Goal: Entertainment & Leisure: Browse casually

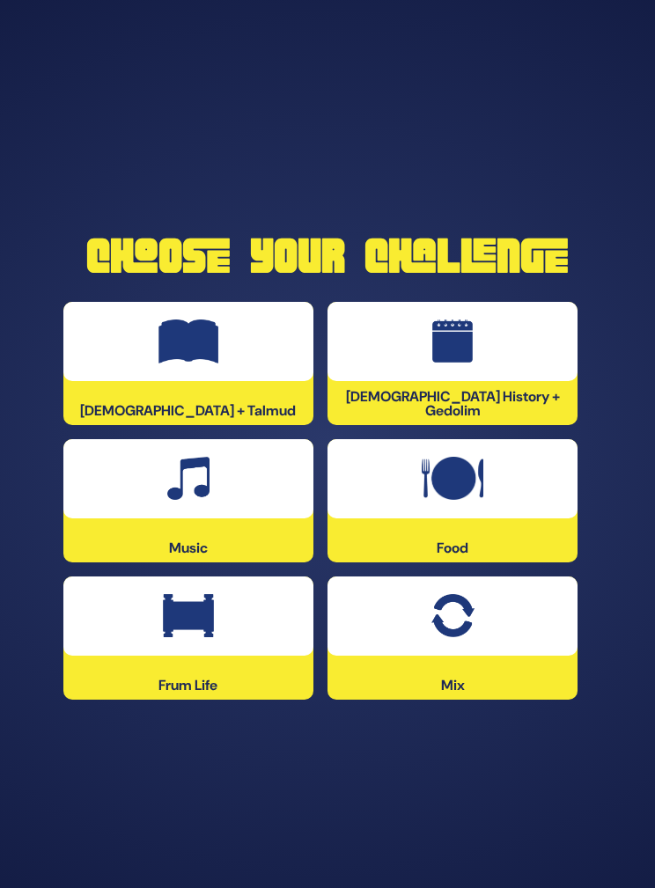
click at [247, 519] on div at bounding box center [188, 478] width 250 height 79
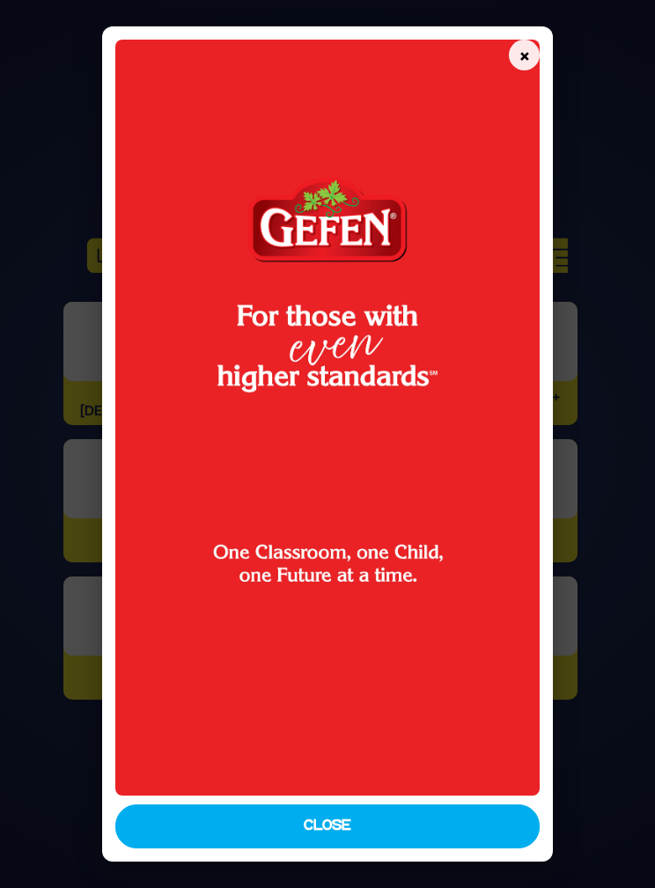
click at [540, 40] on button "×" at bounding box center [524, 55] width 31 height 31
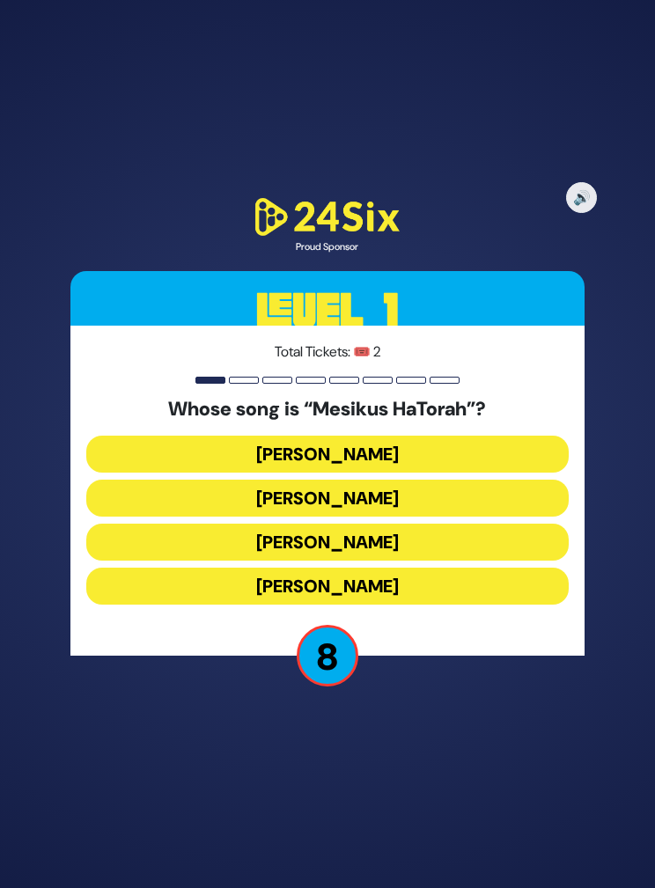
click at [438, 561] on button "[PERSON_NAME]" at bounding box center [327, 542] width 483 height 37
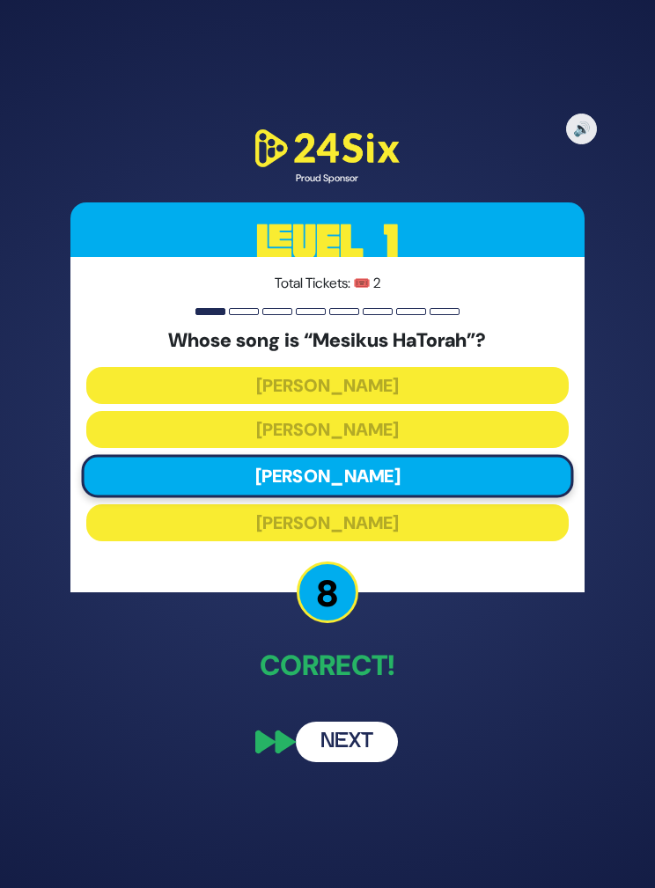
click at [363, 763] on button "Next" at bounding box center [347, 742] width 102 height 41
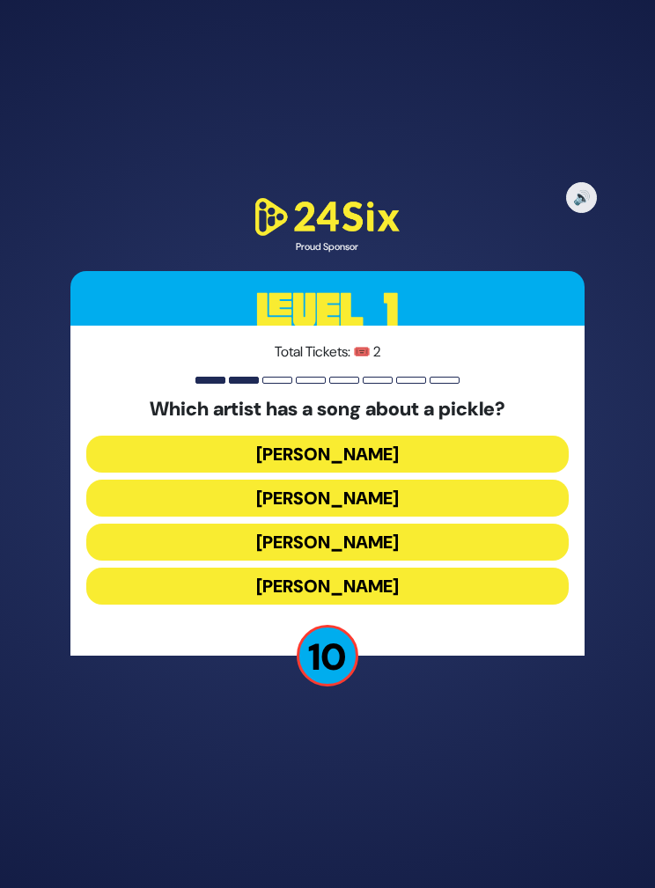
click at [438, 473] on button "[PERSON_NAME]" at bounding box center [327, 454] width 483 height 37
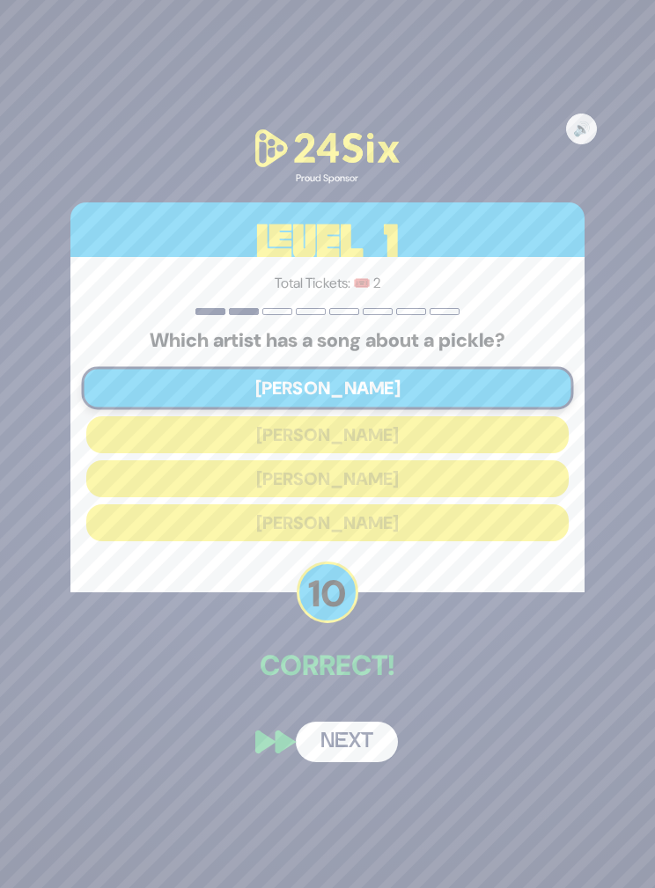
click at [354, 763] on button "Next" at bounding box center [347, 742] width 102 height 41
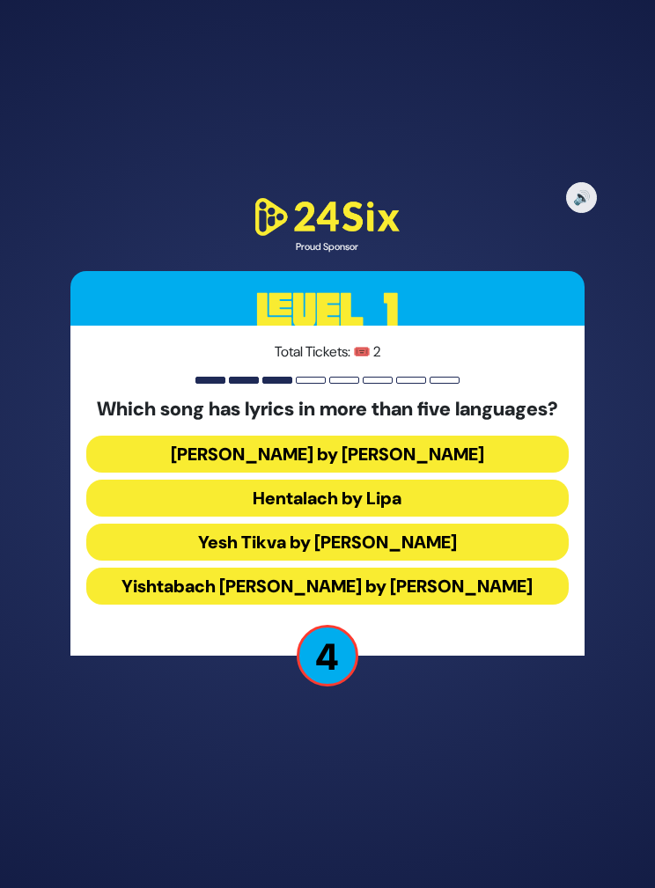
click at [424, 561] on button "Yesh Tikva by [PERSON_NAME]" at bounding box center [327, 542] width 483 height 37
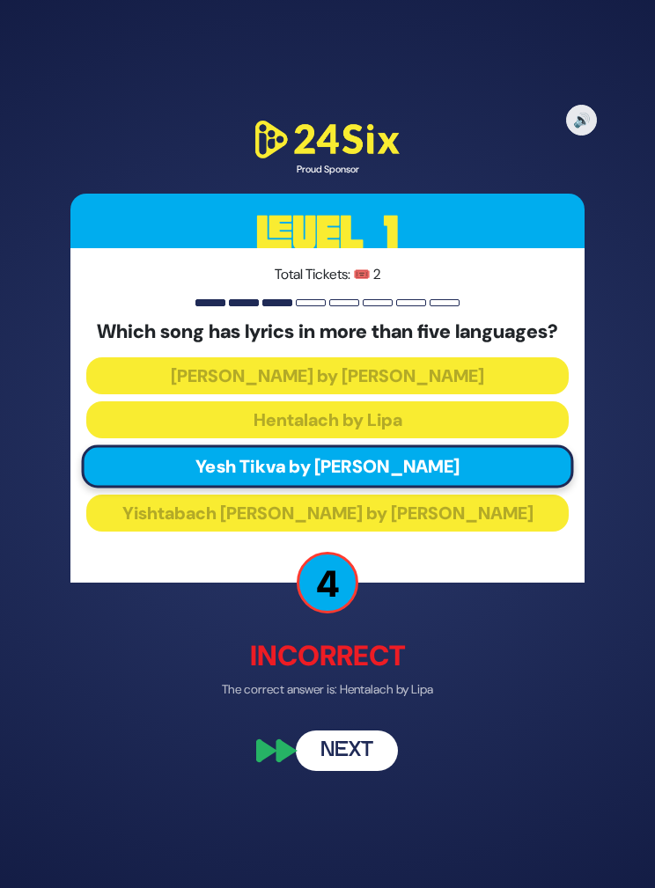
click at [362, 771] on button "Next" at bounding box center [347, 751] width 102 height 41
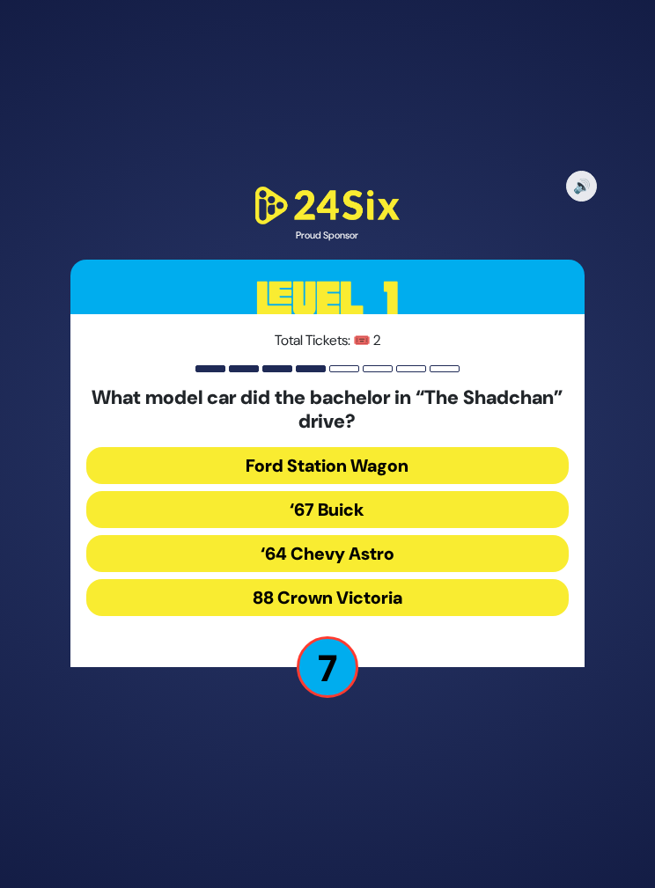
click at [404, 572] on button "‘64 Chevy Astro" at bounding box center [327, 553] width 483 height 37
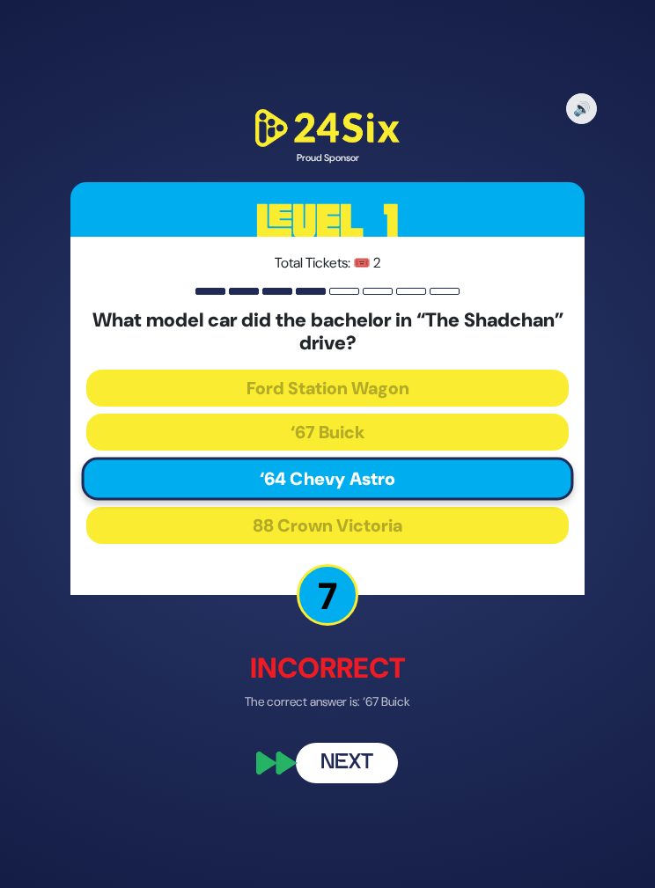
click at [363, 783] on button "Next" at bounding box center [347, 762] width 102 height 41
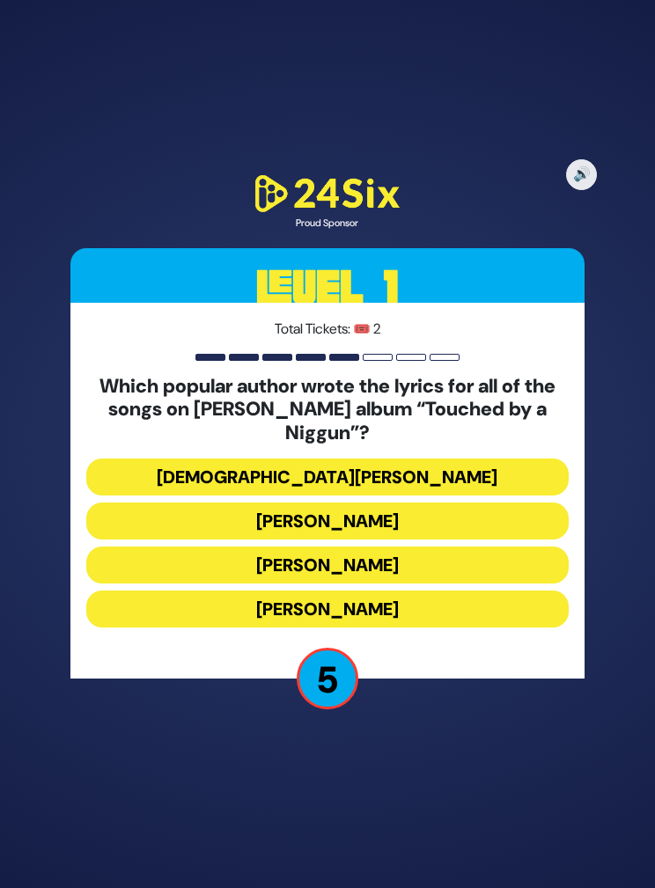
click at [434, 540] on button "[PERSON_NAME]" at bounding box center [327, 521] width 483 height 37
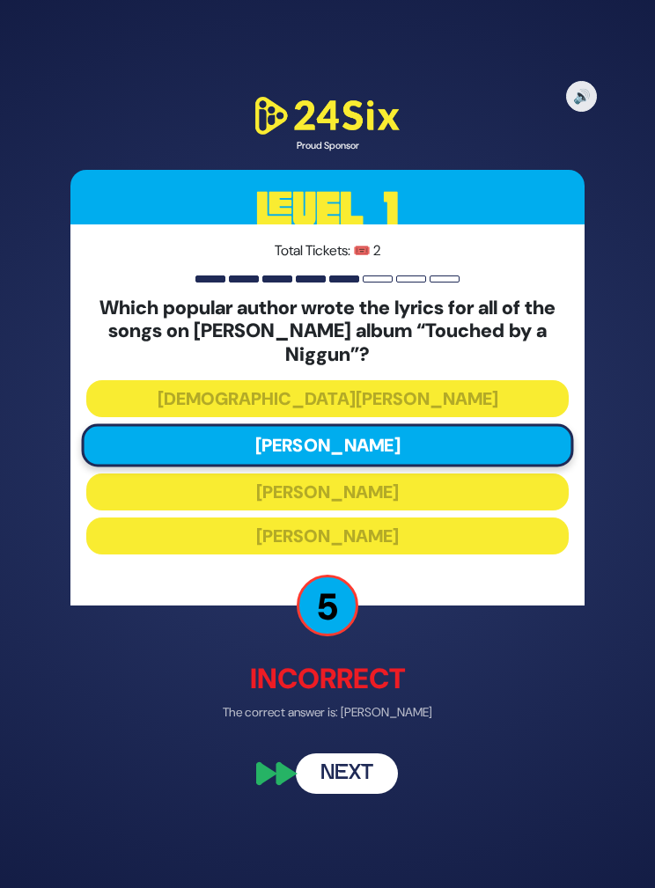
click at [364, 795] on button "Next" at bounding box center [347, 775] width 102 height 41
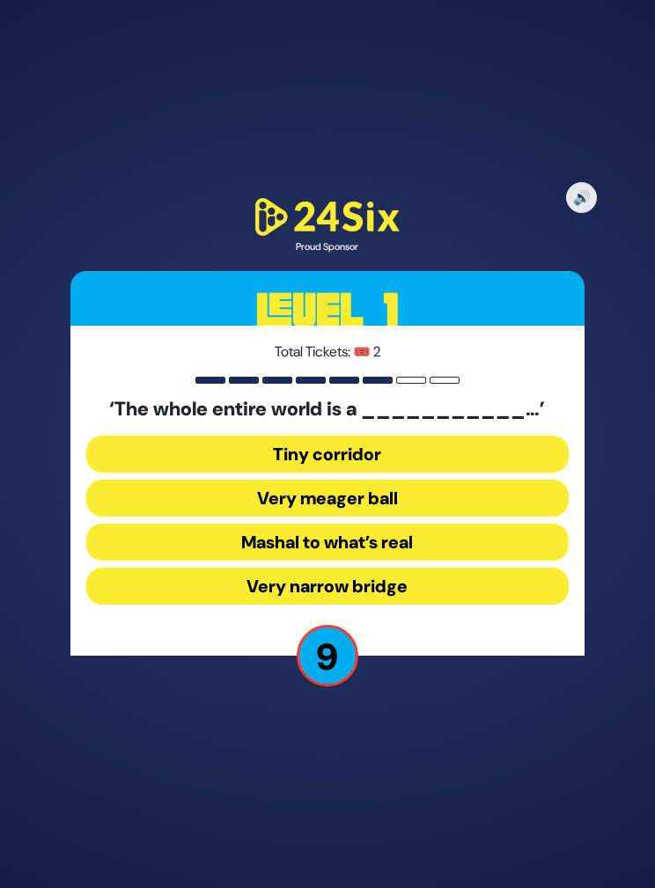
click at [431, 605] on button "Very narrow bridge" at bounding box center [327, 586] width 483 height 37
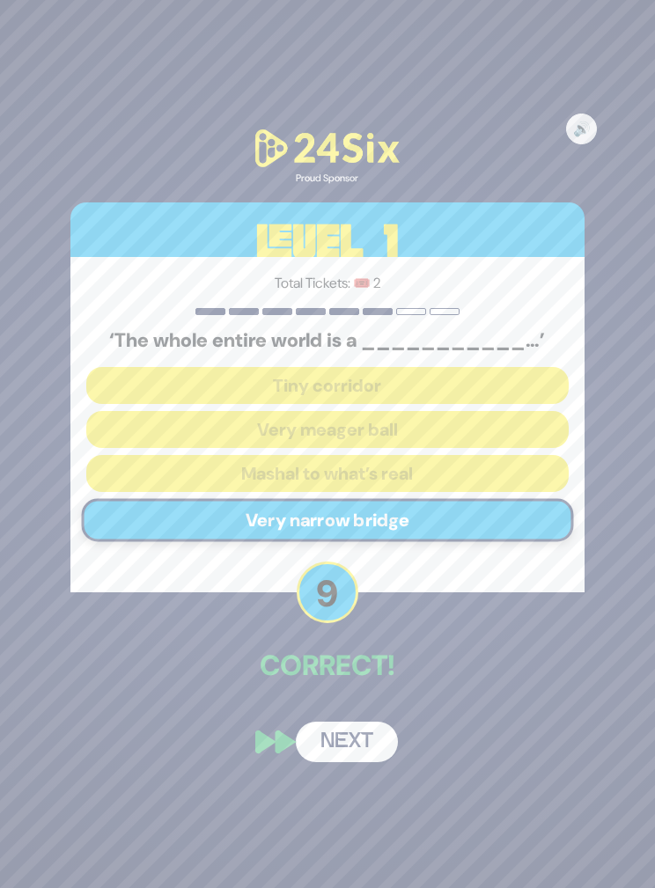
click at [358, 763] on button "Next" at bounding box center [347, 742] width 102 height 41
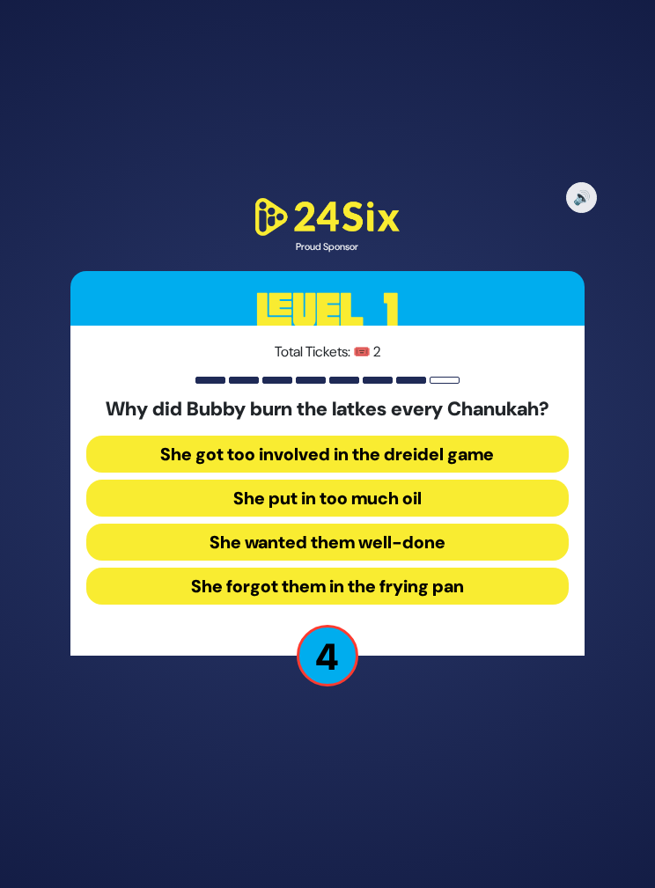
click at [451, 605] on button "She forgot them in the frying pan" at bounding box center [327, 586] width 483 height 37
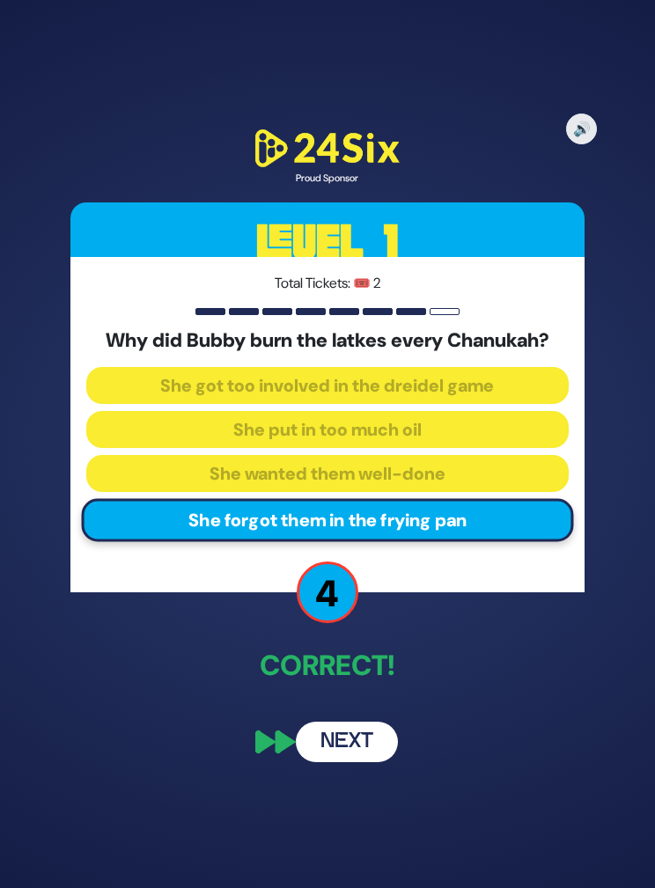
click at [363, 763] on button "Next" at bounding box center [347, 742] width 102 height 41
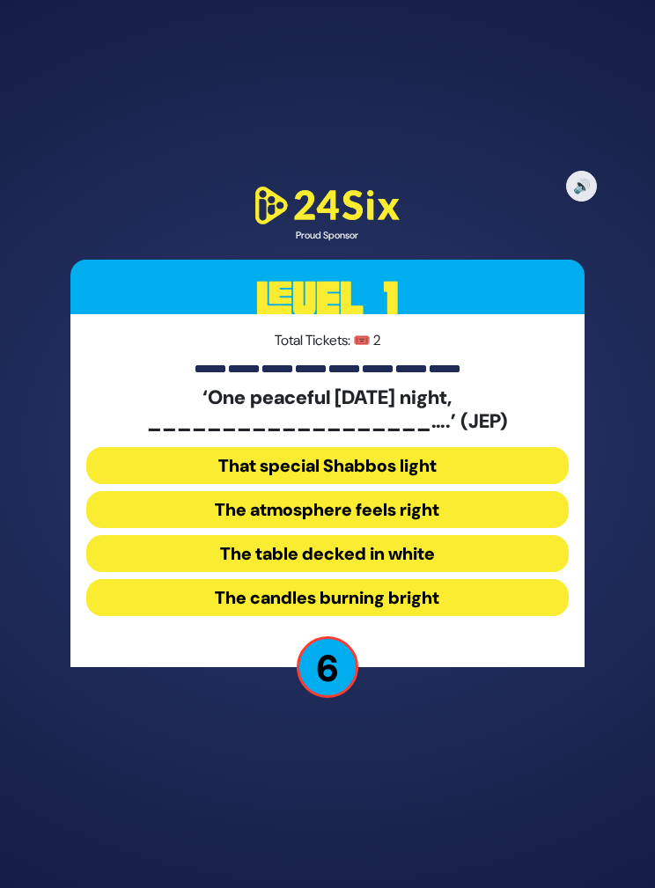
click at [440, 616] on button "The candles burning bright" at bounding box center [327, 597] width 483 height 37
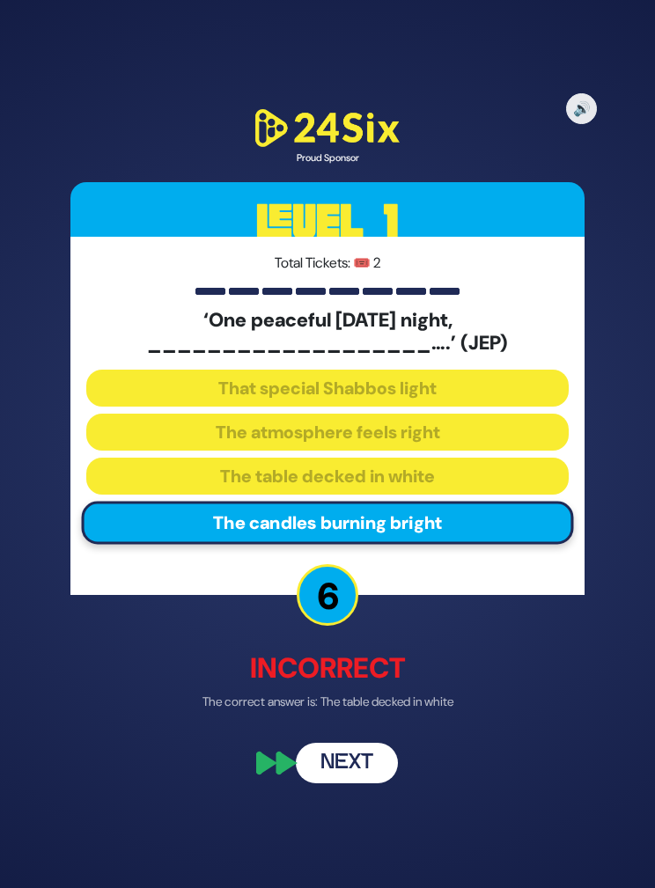
click at [373, 783] on button "Next" at bounding box center [347, 762] width 102 height 41
